Goal: Find specific page/section: Find specific page/section

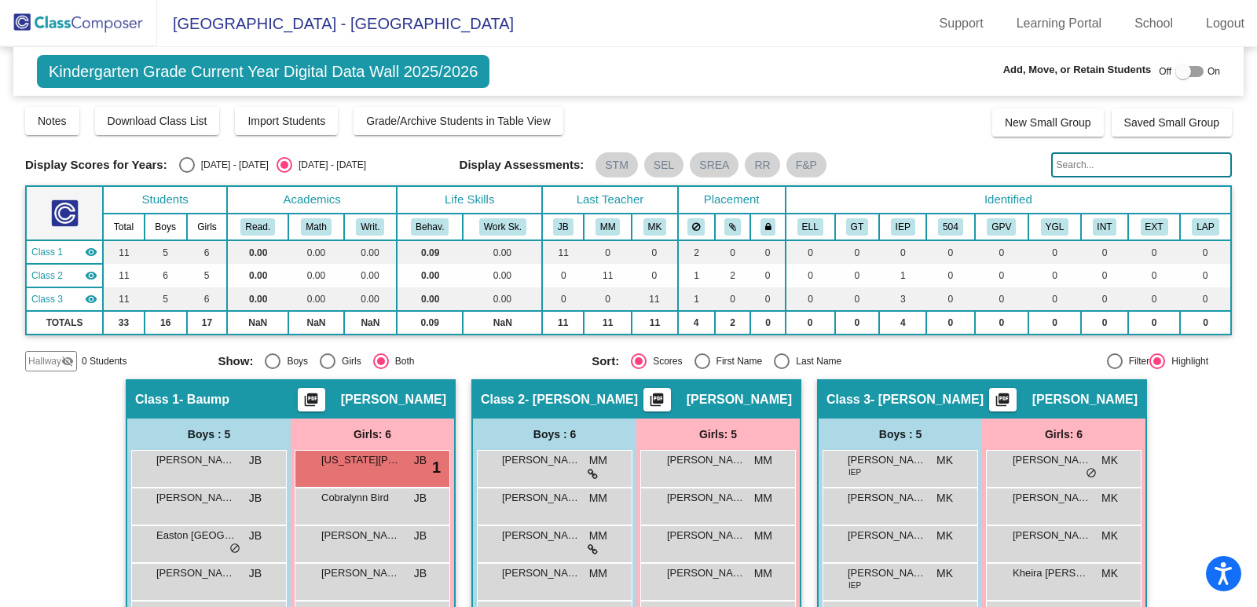
click at [127, 27] on img at bounding box center [78, 23] width 157 height 46
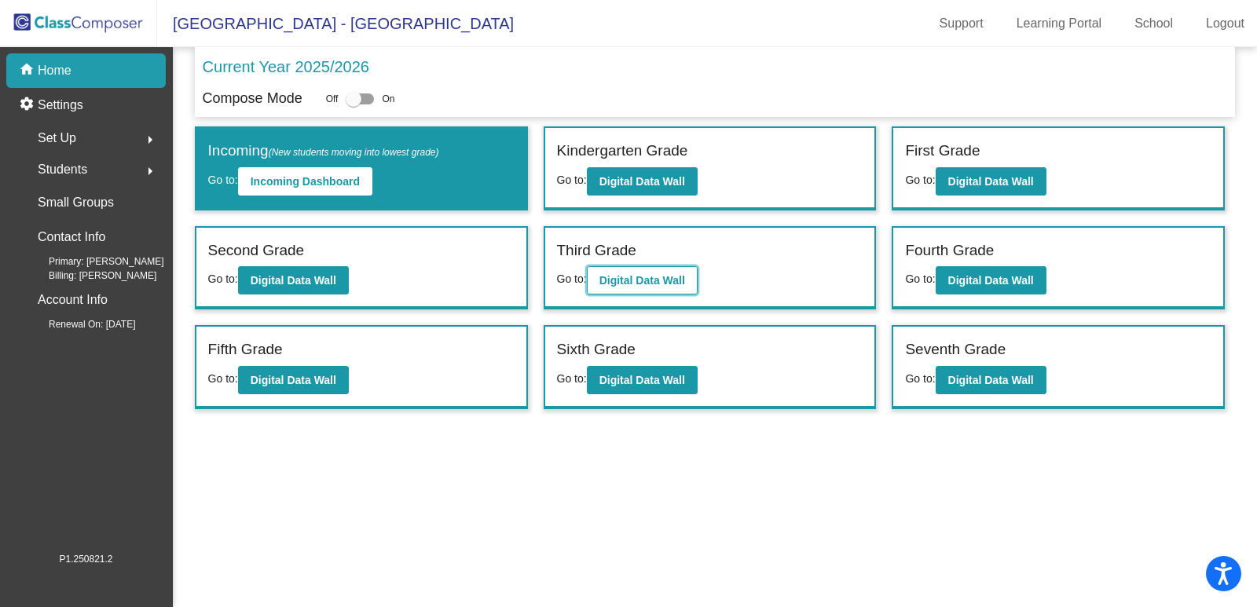
click at [671, 287] on b "Digital Data Wall" at bounding box center [642, 280] width 86 height 13
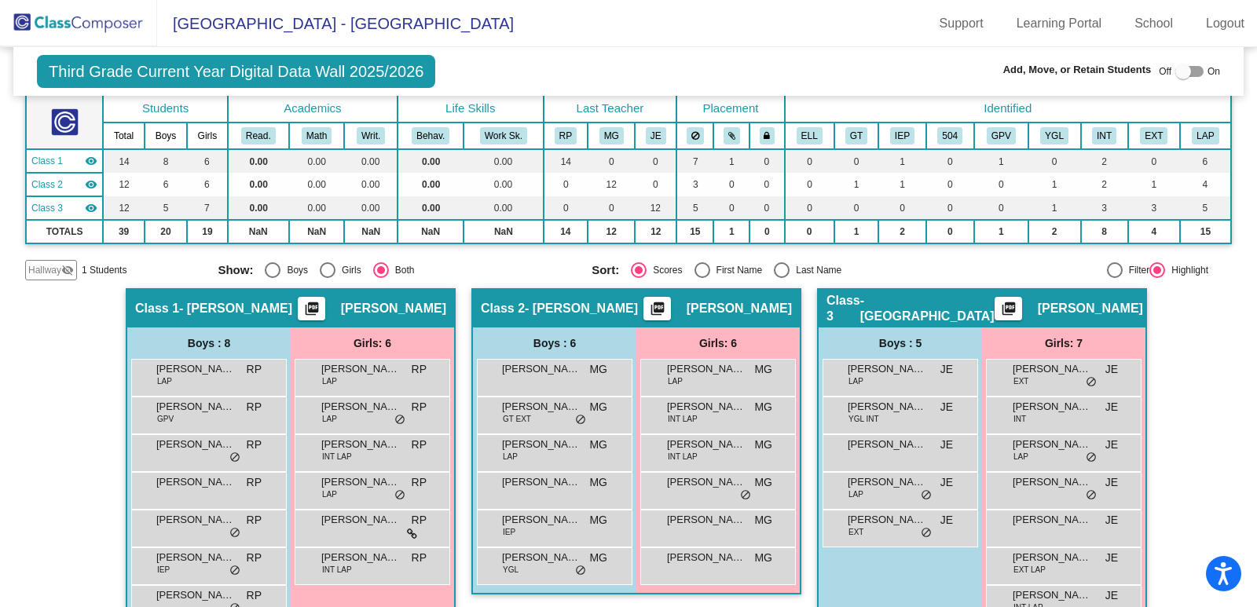
scroll to position [170, 0]
